Goal: Find specific page/section: Find specific page/section

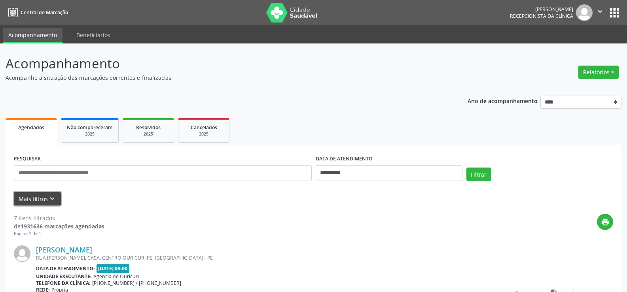
click at [48, 196] on icon "keyboard_arrow_down" at bounding box center [52, 199] width 9 height 9
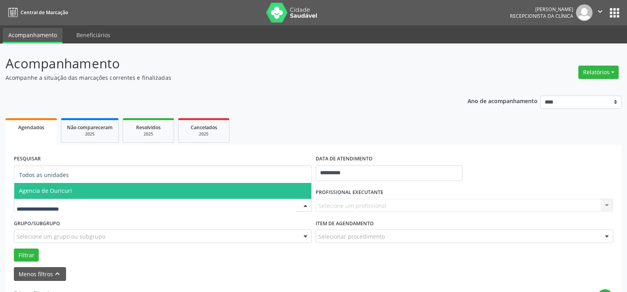
click at [65, 197] on span "Agencia de Ouricuri" at bounding box center [162, 191] width 297 height 16
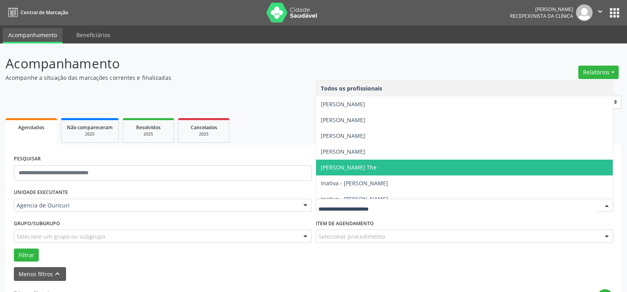
scroll to position [40, 0]
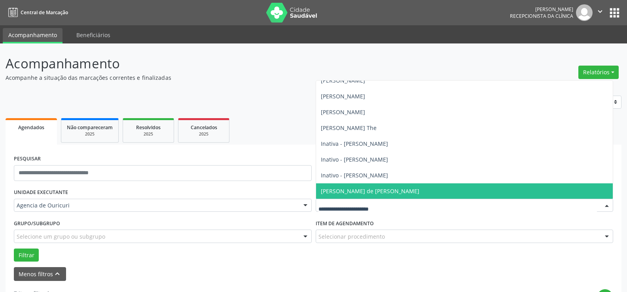
click at [328, 185] on span "[PERSON_NAME] de [PERSON_NAME]" at bounding box center [464, 191] width 297 height 16
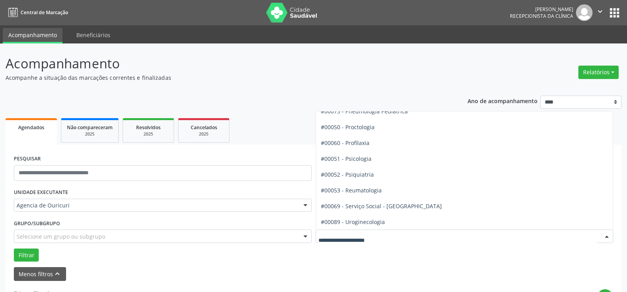
scroll to position [1274, 0]
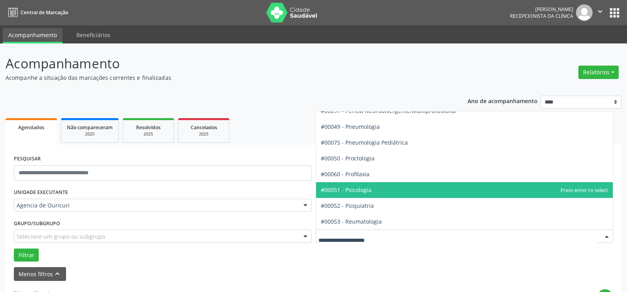
click at [364, 182] on span "#00051 - Psicologia" at bounding box center [464, 190] width 297 height 16
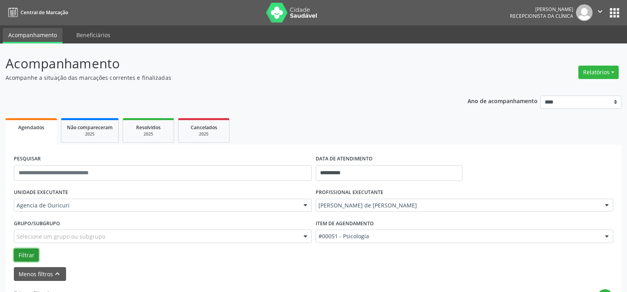
click at [26, 256] on button "Filtrar" at bounding box center [26, 255] width 25 height 13
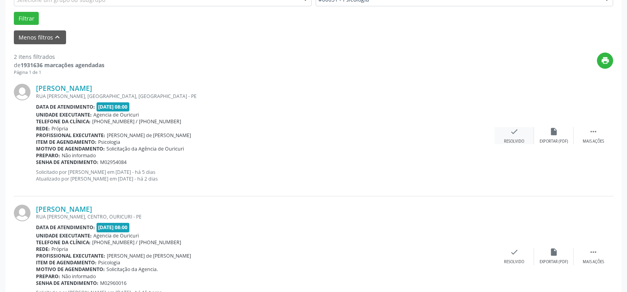
scroll to position [157, 0]
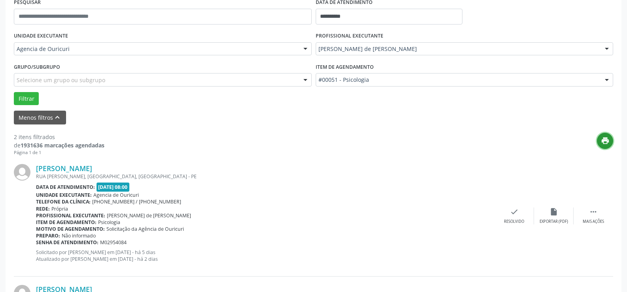
click at [605, 141] on icon "print" at bounding box center [605, 140] width 9 height 9
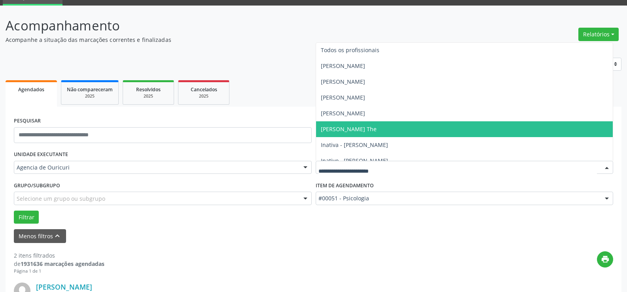
scroll to position [0, 0]
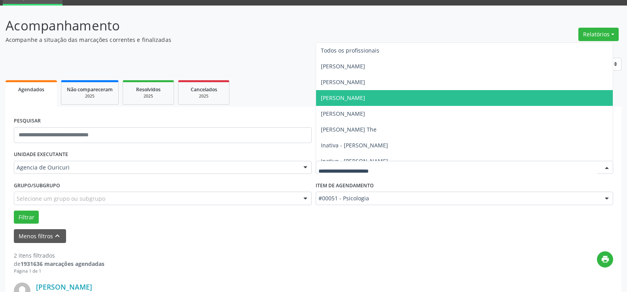
click at [378, 91] on span "[PERSON_NAME]" at bounding box center [464, 98] width 297 height 16
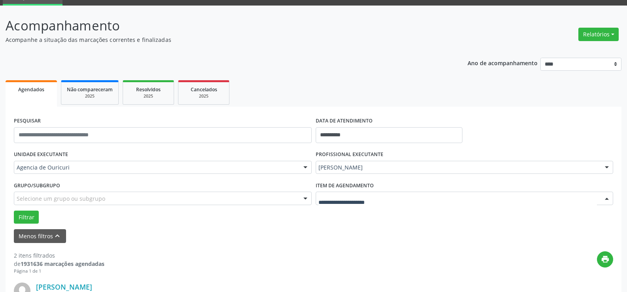
click at [366, 203] on div at bounding box center [465, 198] width 298 height 13
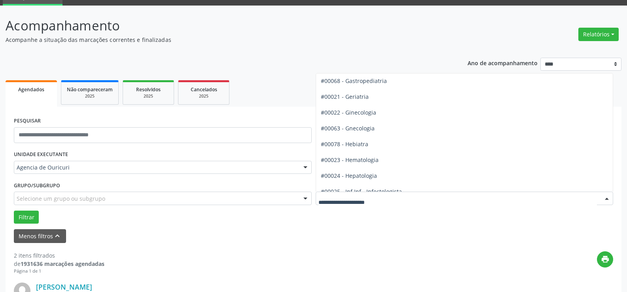
scroll to position [483, 0]
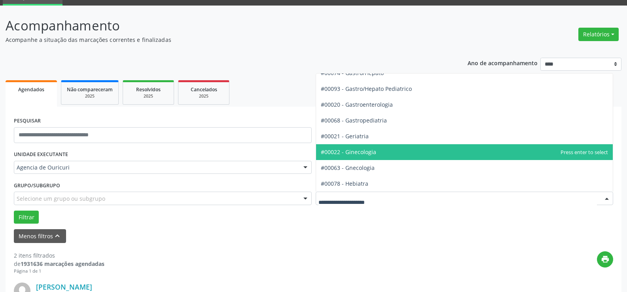
click at [376, 154] on span "#00022 - Ginecologia" at bounding box center [464, 152] width 297 height 16
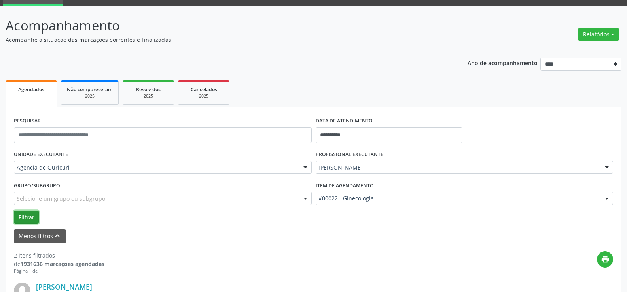
click at [26, 219] on button "Filtrar" at bounding box center [26, 217] width 25 height 13
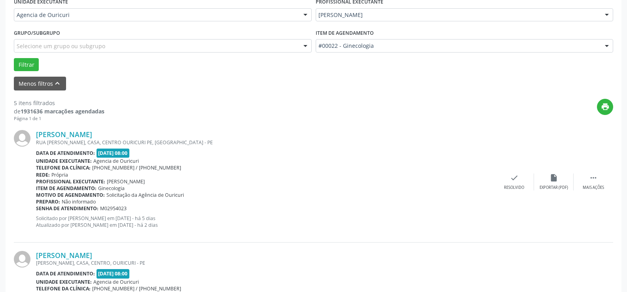
scroll to position [196, 0]
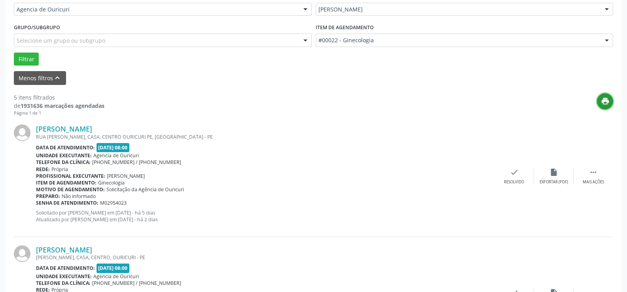
click at [597, 102] on button "print" at bounding box center [605, 101] width 16 height 16
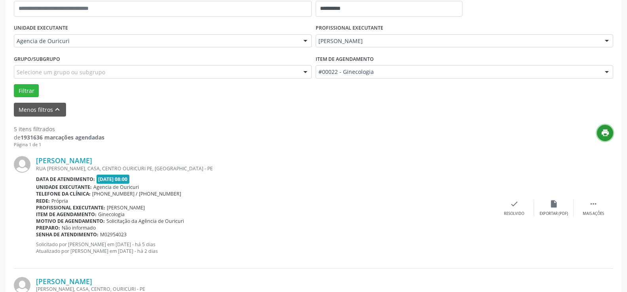
scroll to position [117, 0]
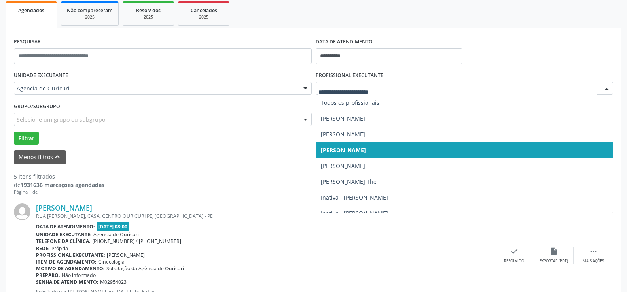
click at [384, 93] on div at bounding box center [465, 88] width 298 height 13
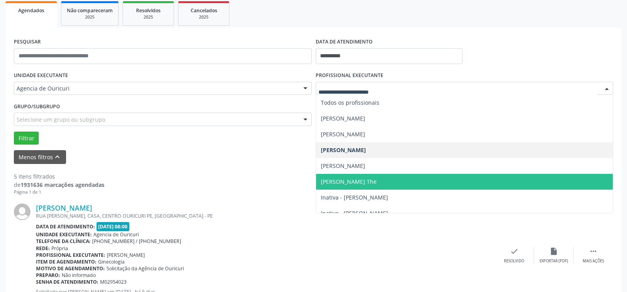
scroll to position [40, 0]
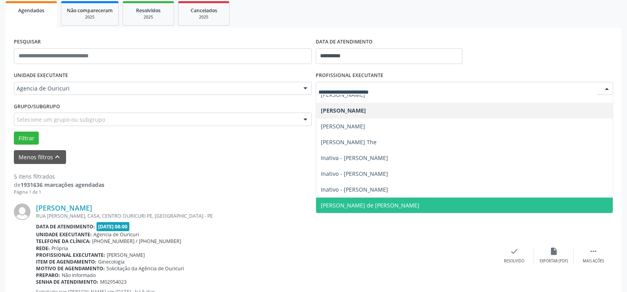
click at [354, 204] on span "[PERSON_NAME] de [PERSON_NAME]" at bounding box center [370, 206] width 98 height 8
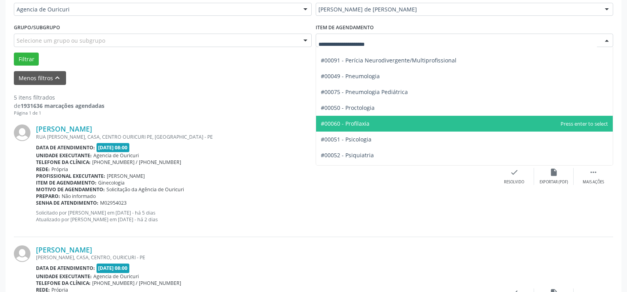
scroll to position [1274, 0]
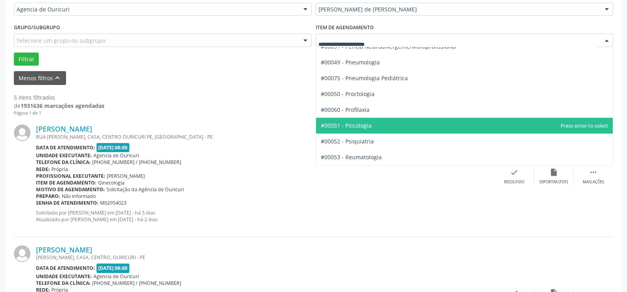
click at [382, 123] on span "#00051 - Psicologia" at bounding box center [464, 126] width 297 height 16
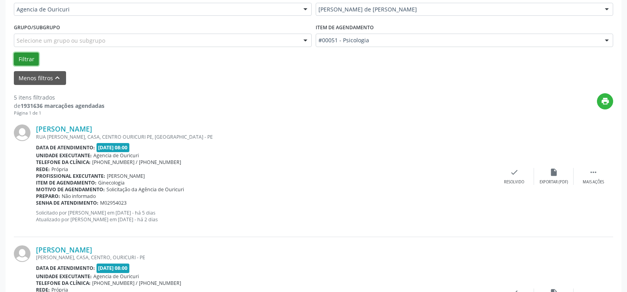
click at [30, 57] on button "Filtrar" at bounding box center [26, 59] width 25 height 13
